Goal: Task Accomplishment & Management: Use online tool/utility

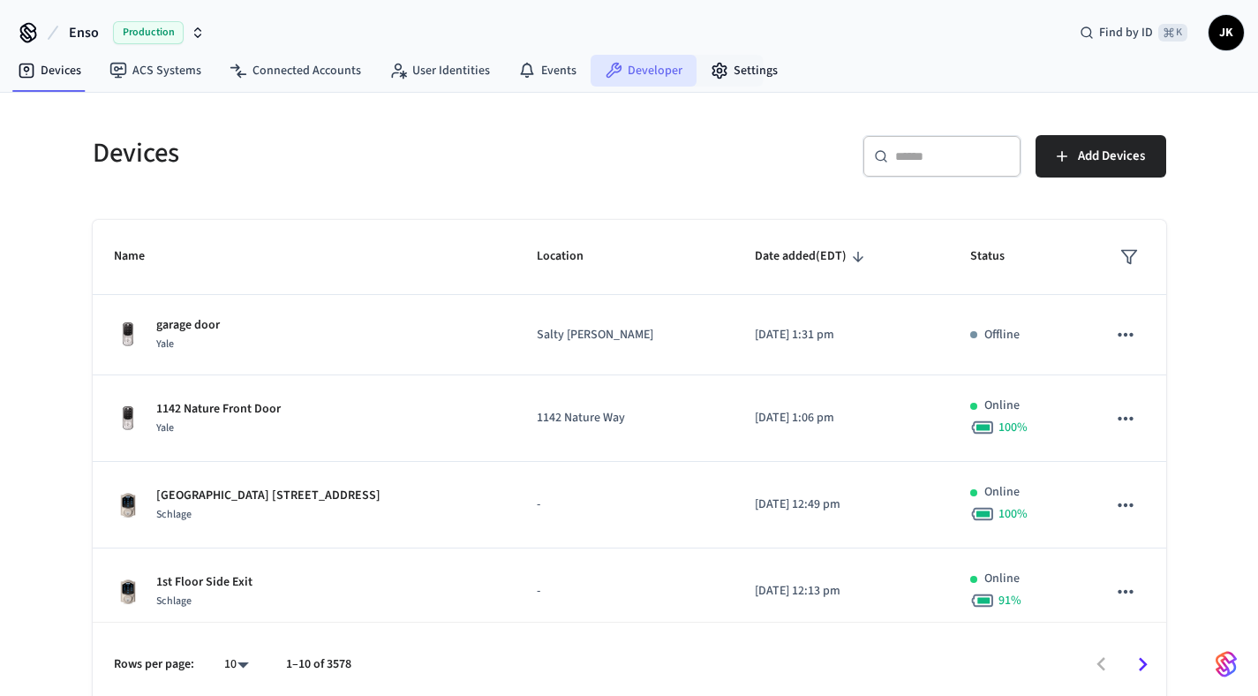
click at [659, 71] on link "Developer" at bounding box center [644, 71] width 106 height 32
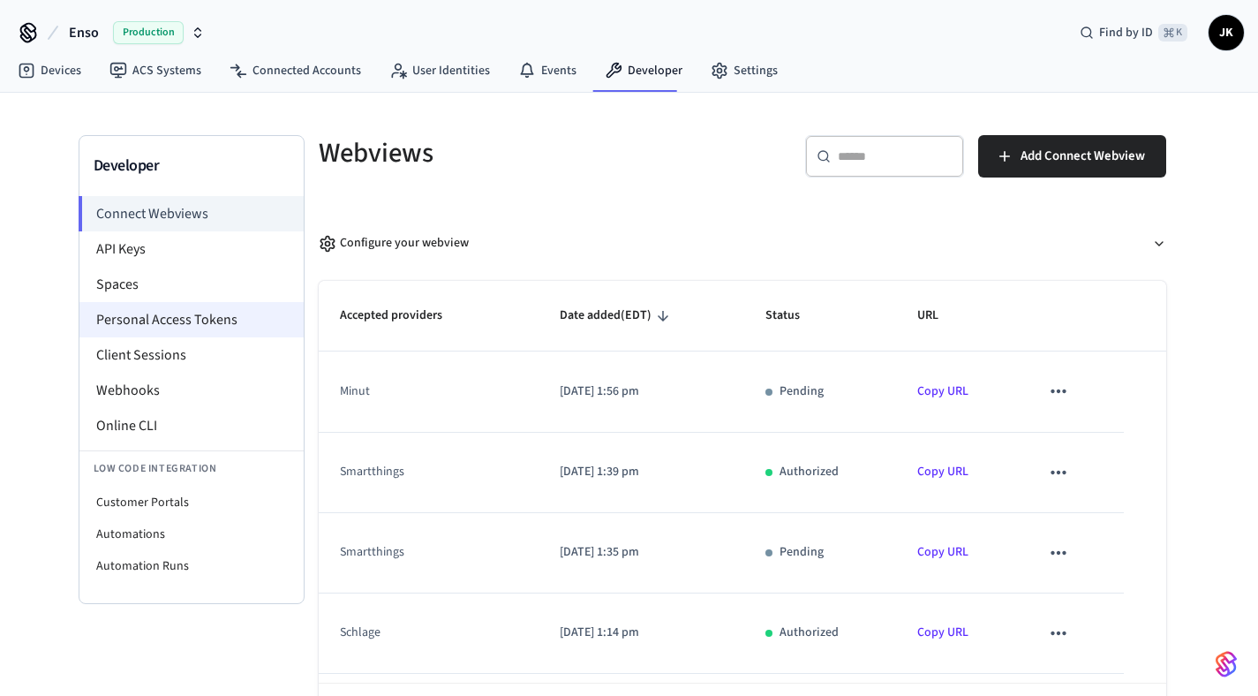
click at [205, 326] on li "Personal Access Tokens" at bounding box center [191, 319] width 224 height 35
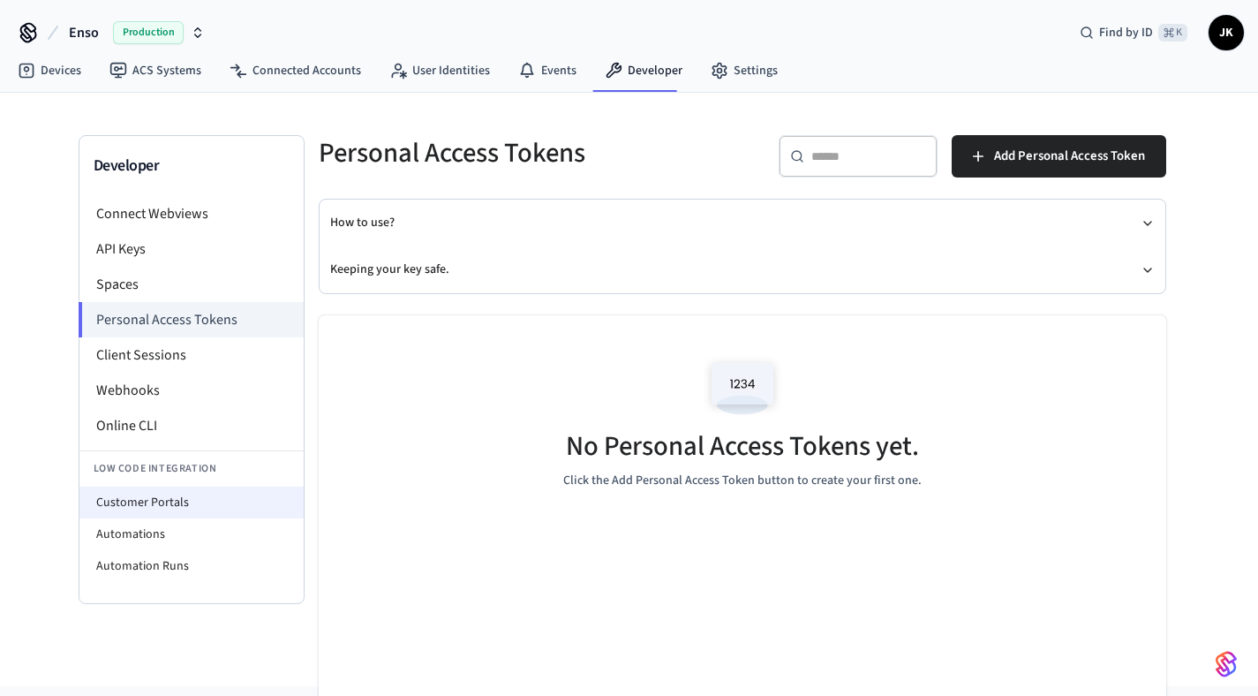
click at [205, 516] on li "Customer Portals" at bounding box center [191, 502] width 224 height 32
select select "**********"
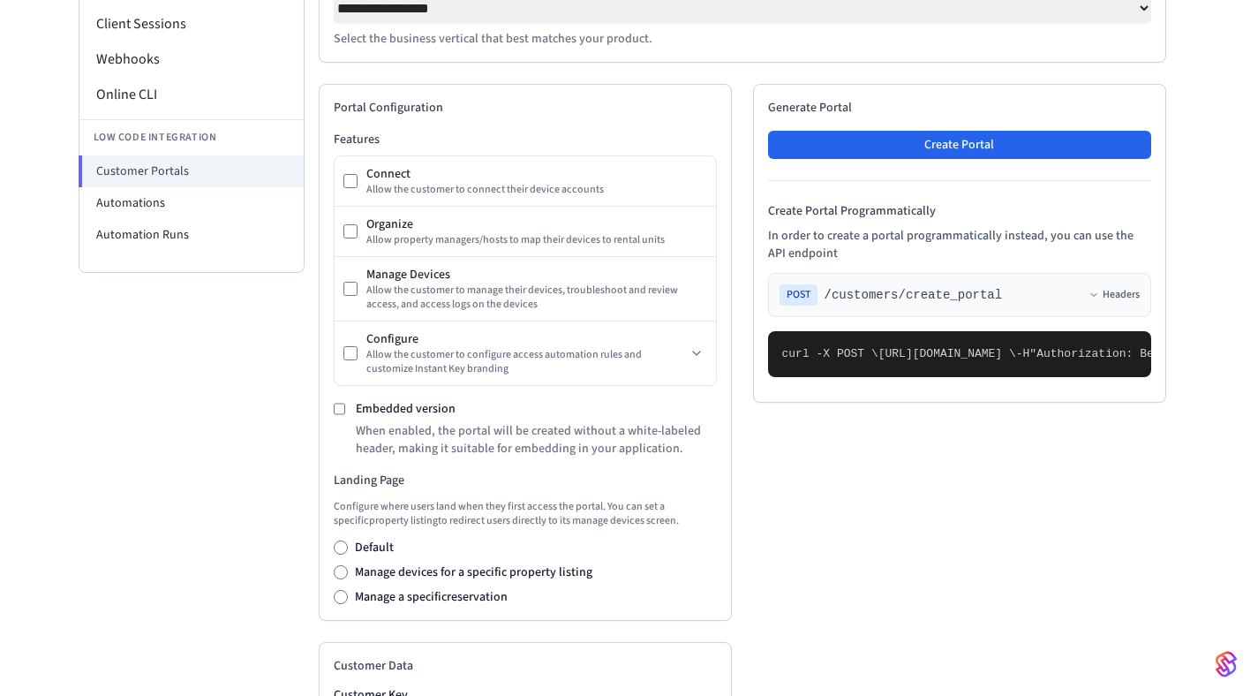
scroll to position [173, 0]
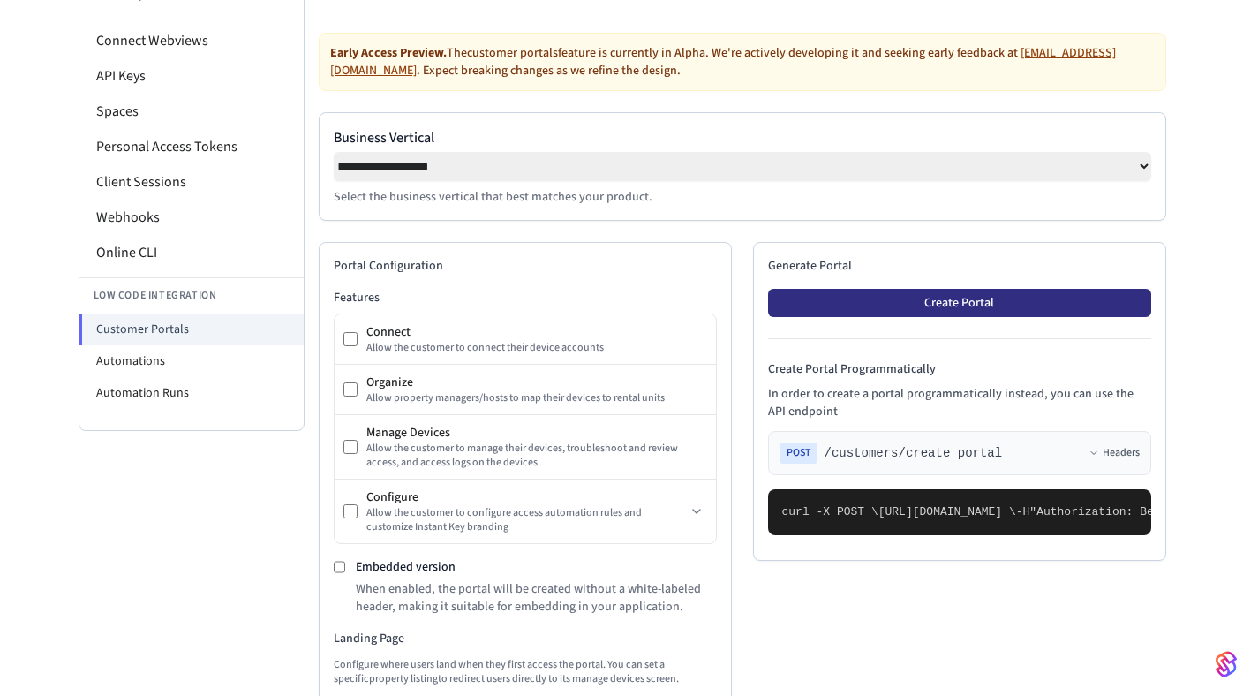
click at [896, 312] on button "Create Portal" at bounding box center [959, 303] width 383 height 28
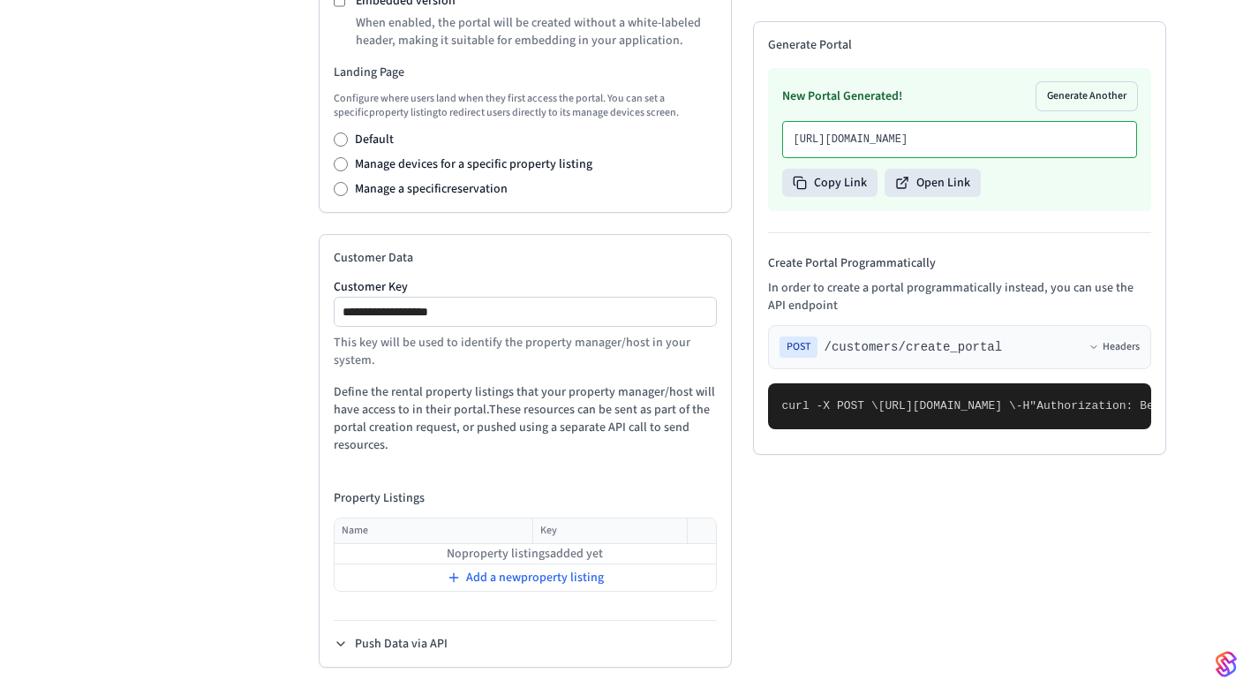
scroll to position [746, 0]
click at [504, 582] on span "Add a new property listing" at bounding box center [535, 577] width 138 height 18
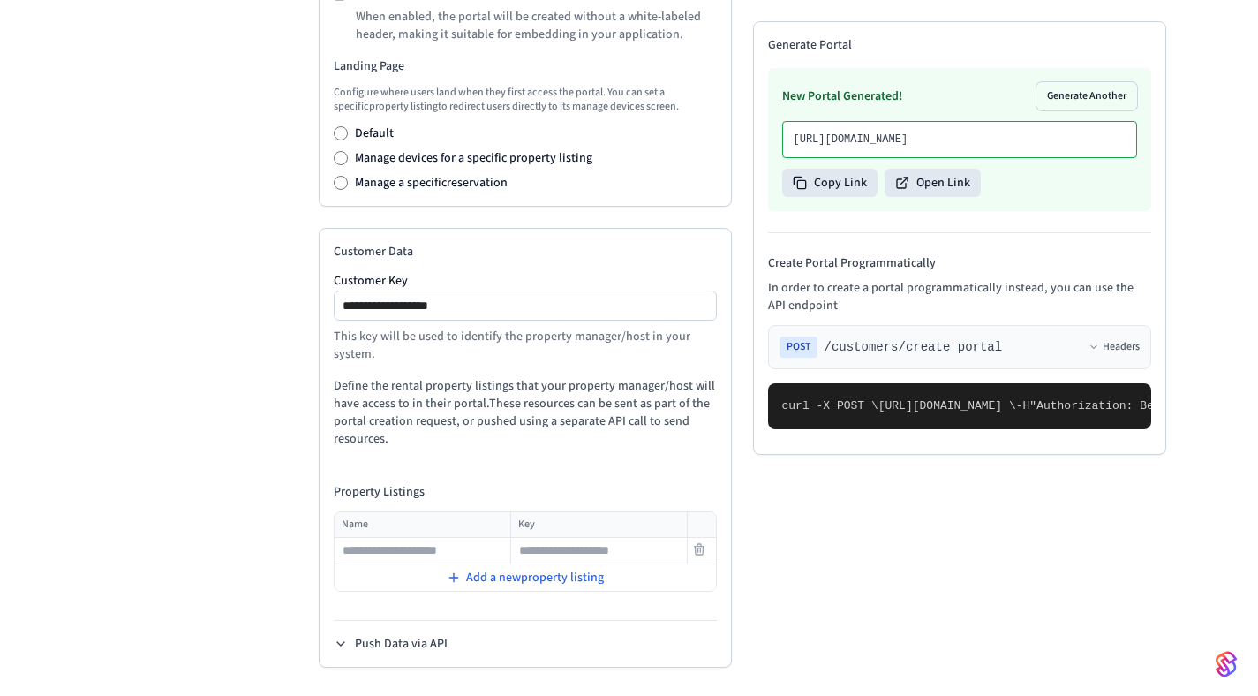
click at [459, 555] on input "text" at bounding box center [422, 550] width 174 height 21
type input "*********"
type input "*"
click at [464, 587] on div "Add a new property listing" at bounding box center [525, 577] width 380 height 25
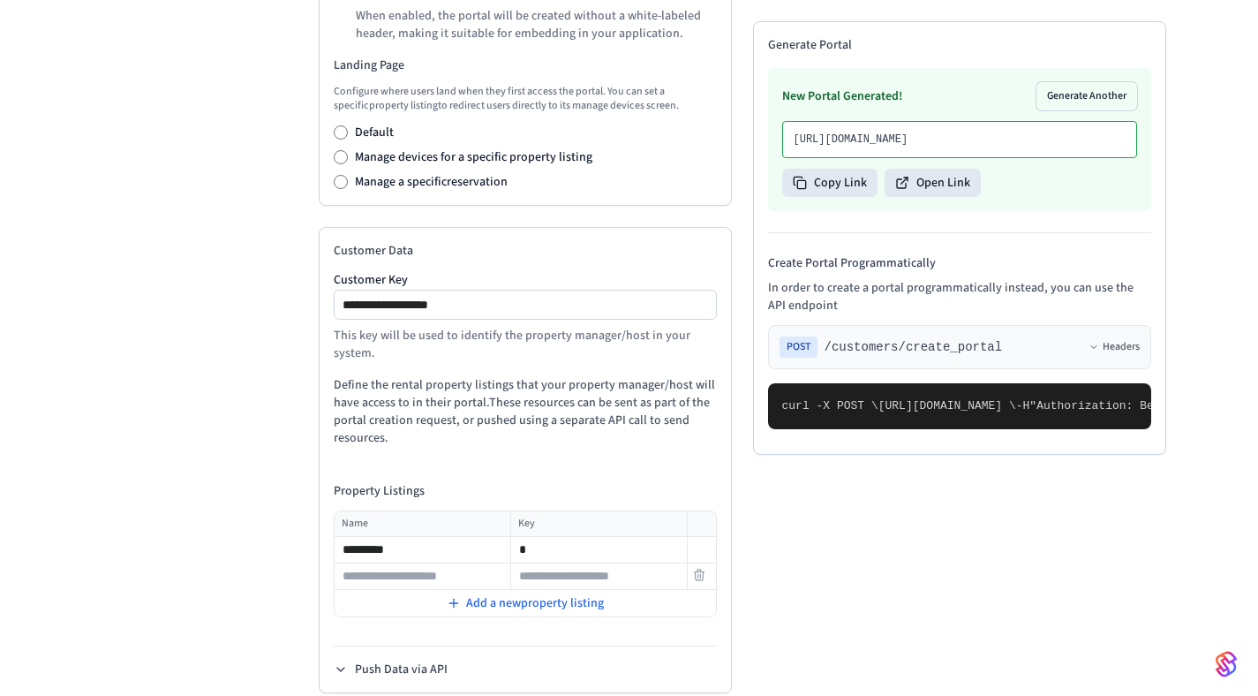
click at [461, 584] on input "text" at bounding box center [422, 576] width 174 height 21
click at [367, 577] on input "******" at bounding box center [422, 576] width 174 height 21
type input "*********"
click at [167, 393] on div "Developer Connect Webviews API Keys Spaces Personal Access Tokens Client Sessio…" at bounding box center [192, 55] width 226 height 1332
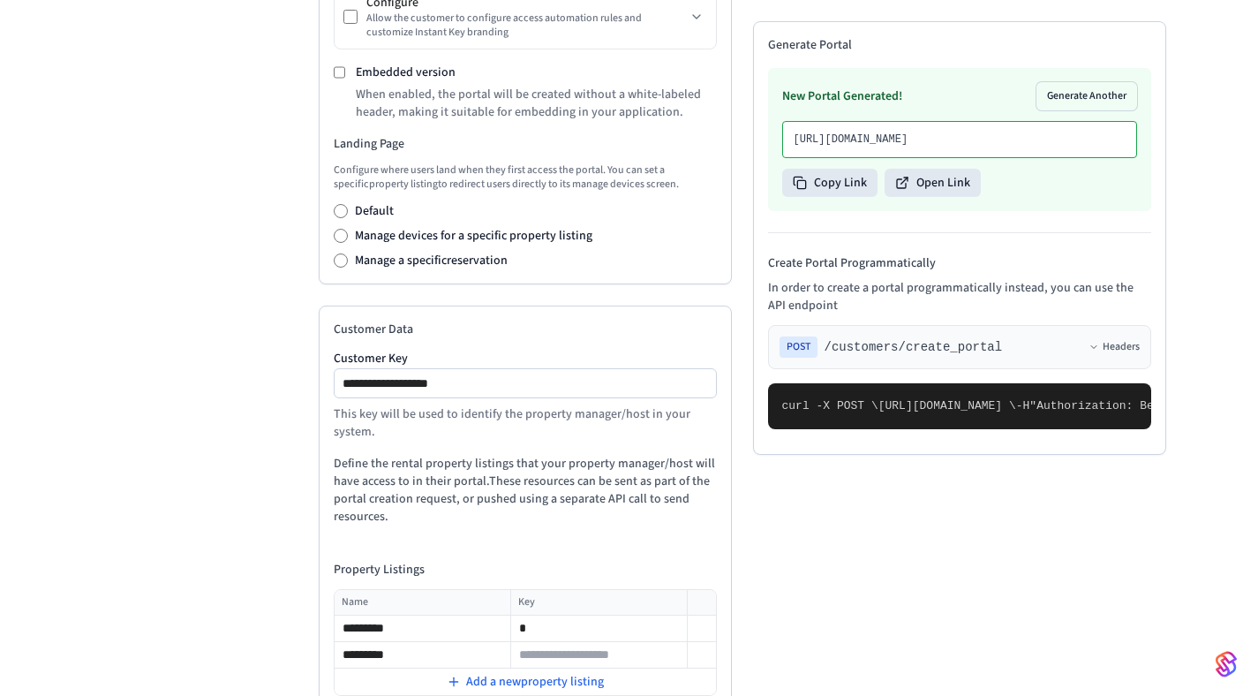
scroll to position [666, 0]
click at [385, 82] on label "Embedded version" at bounding box center [406, 73] width 100 height 18
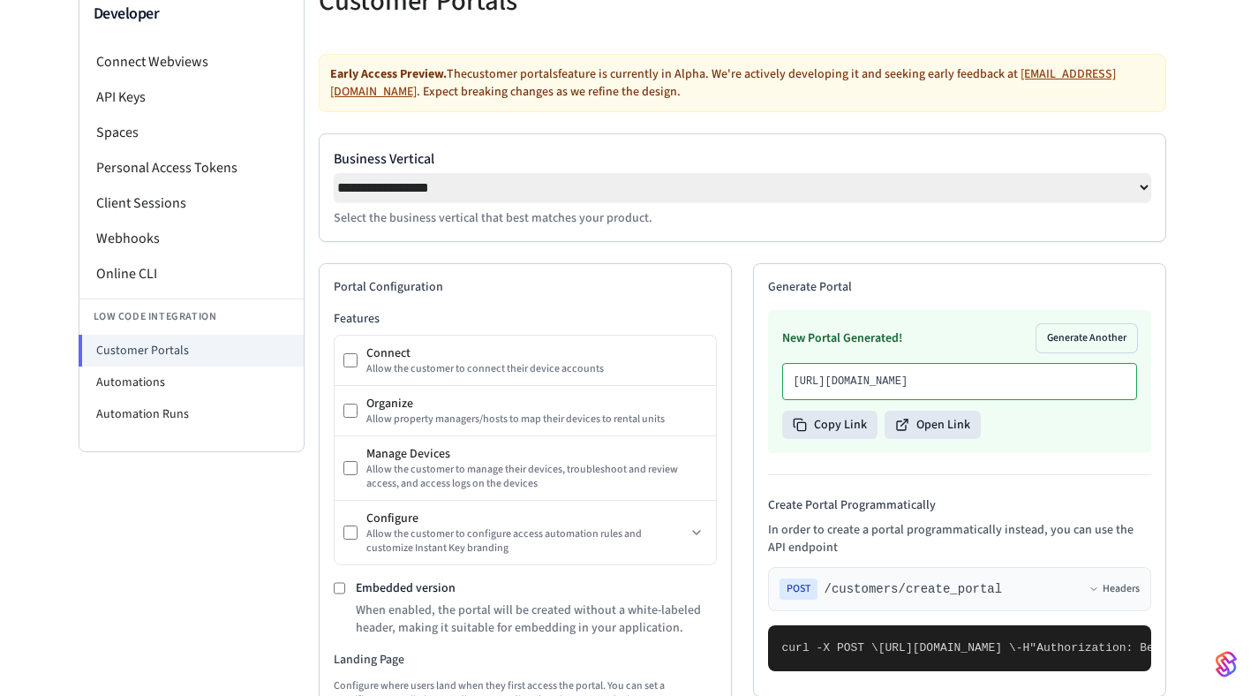
scroll to position [151, 0]
click at [1077, 344] on button "Generate Another" at bounding box center [1086, 339] width 101 height 28
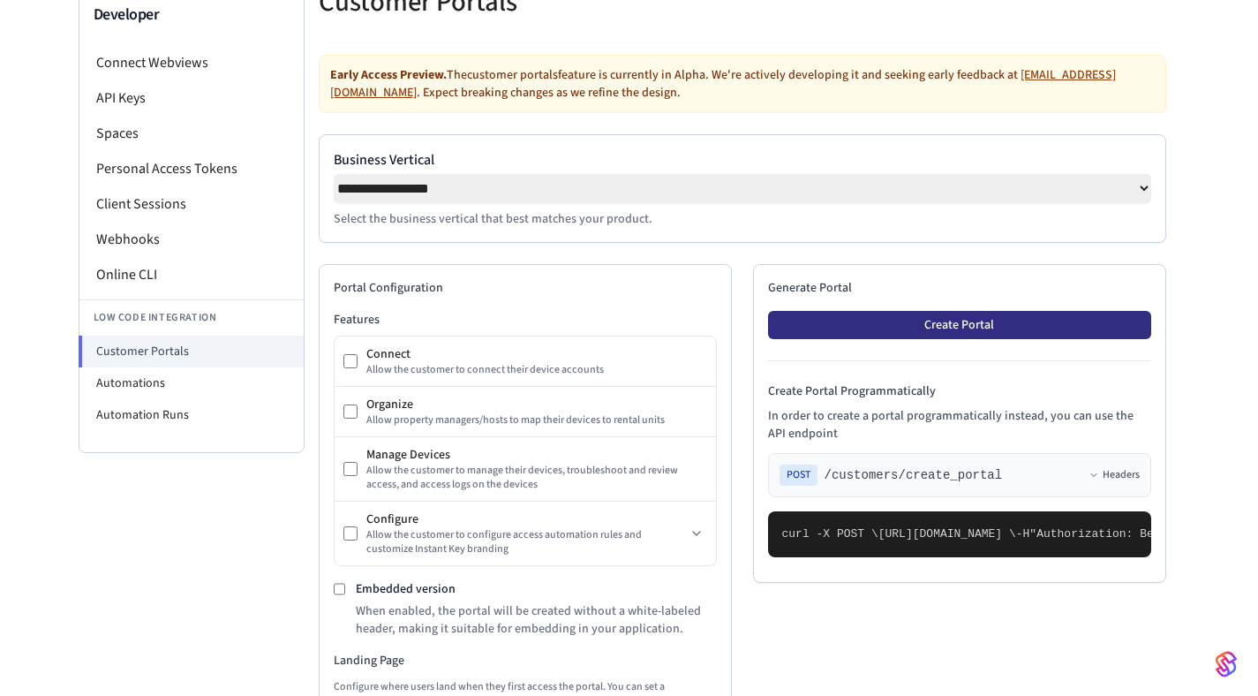
click at [944, 336] on button "Create Portal" at bounding box center [959, 325] width 383 height 28
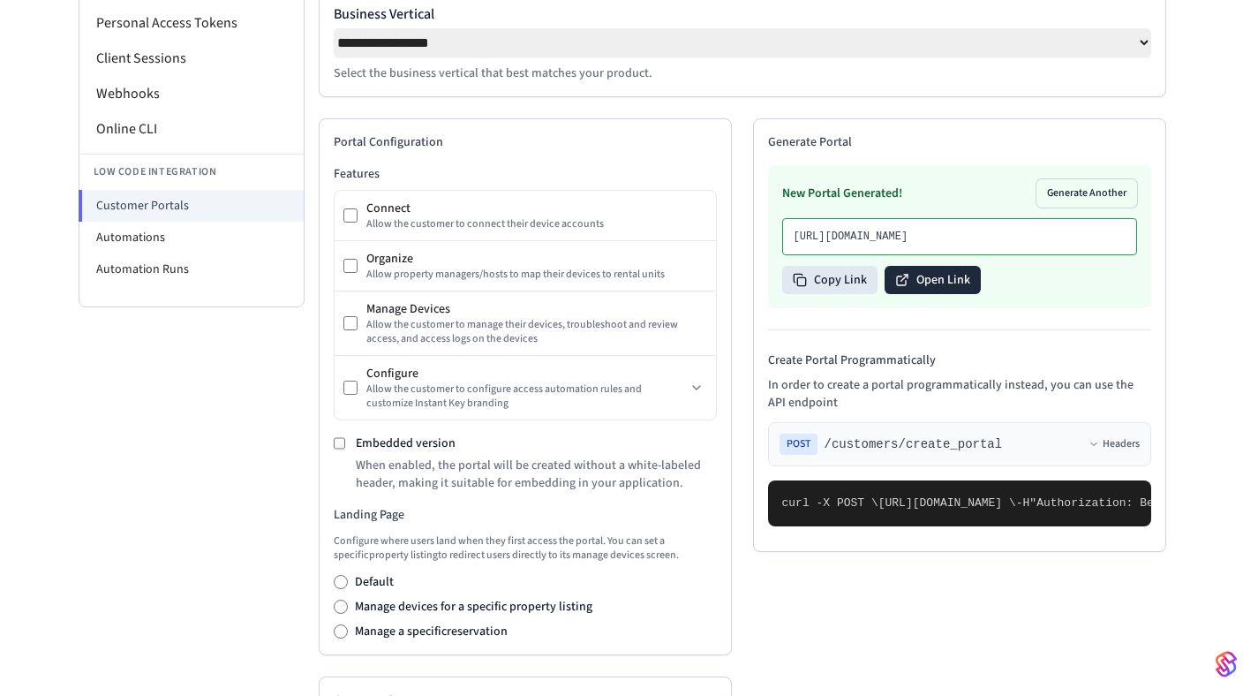
scroll to position [312, 0]
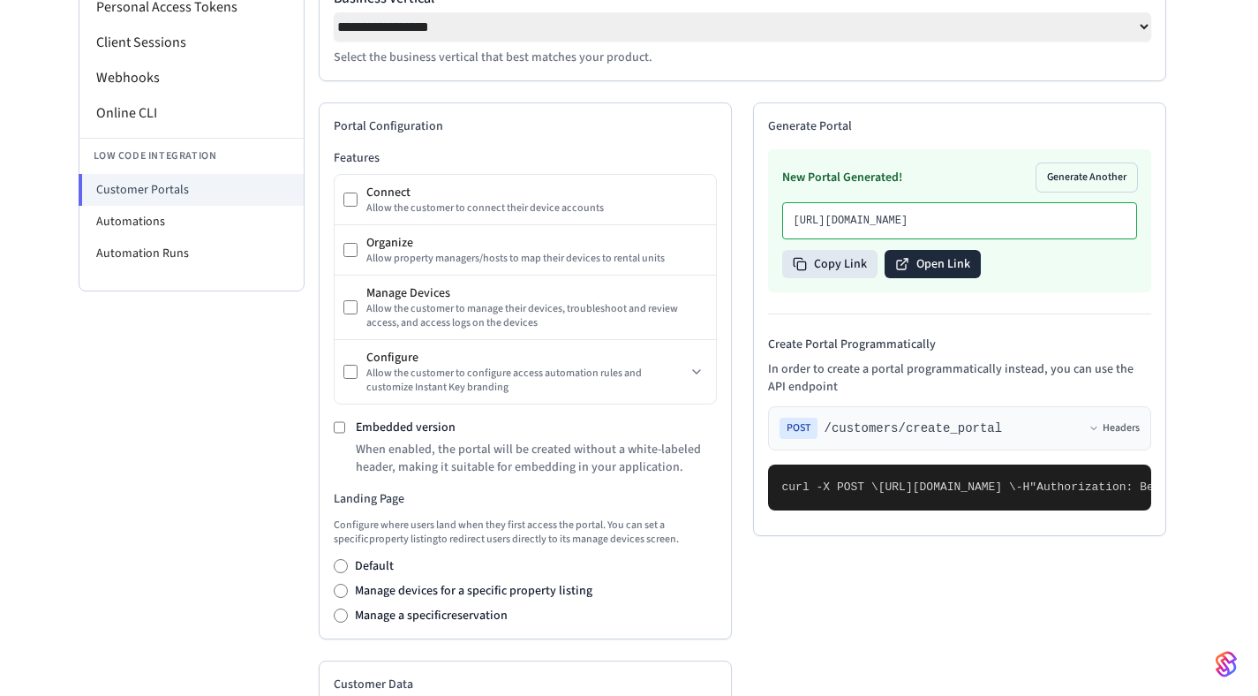
click at [927, 278] on button "Open Link" at bounding box center [932, 264] width 96 height 28
